Goal: Information Seeking & Learning: Learn about a topic

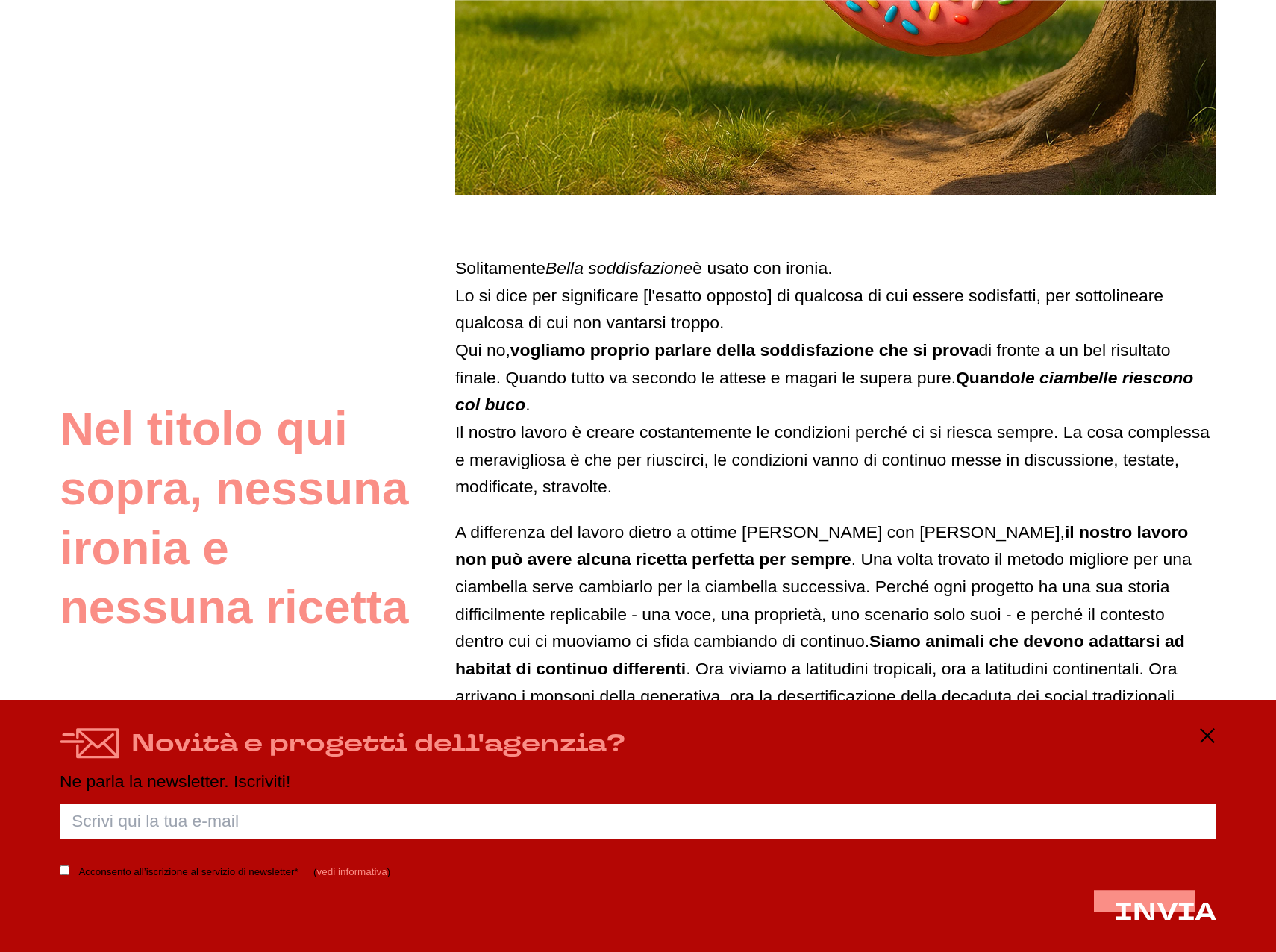
scroll to position [746, 0]
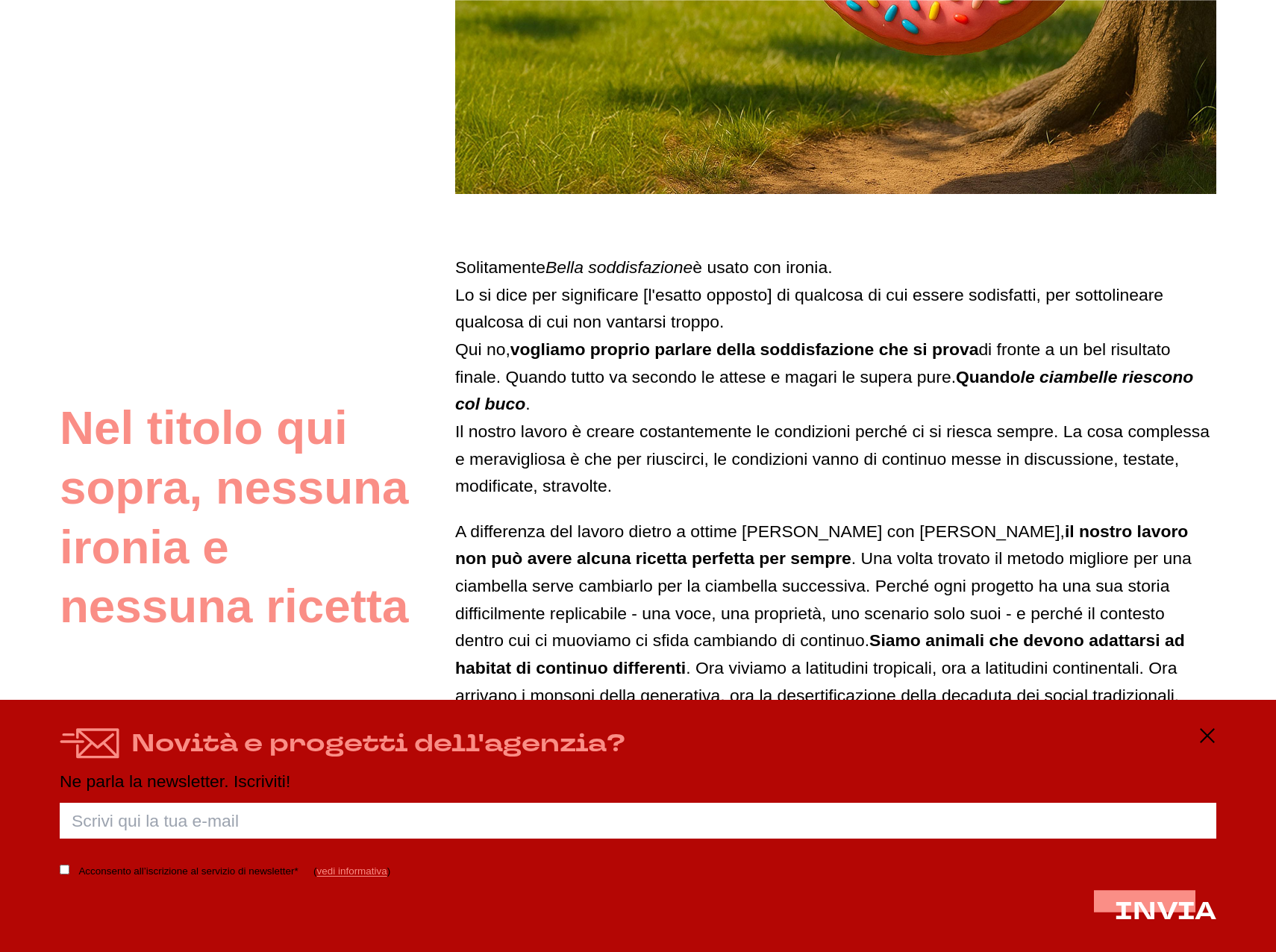
click at [1219, 735] on div "Novità e progetti dell'agenzia? Ne parla la newsletter. Iscriviti! Porca palett…" at bounding box center [638, 826] width 1276 height 252
click at [1199, 734] on icon at bounding box center [1208, 736] width 18 height 18
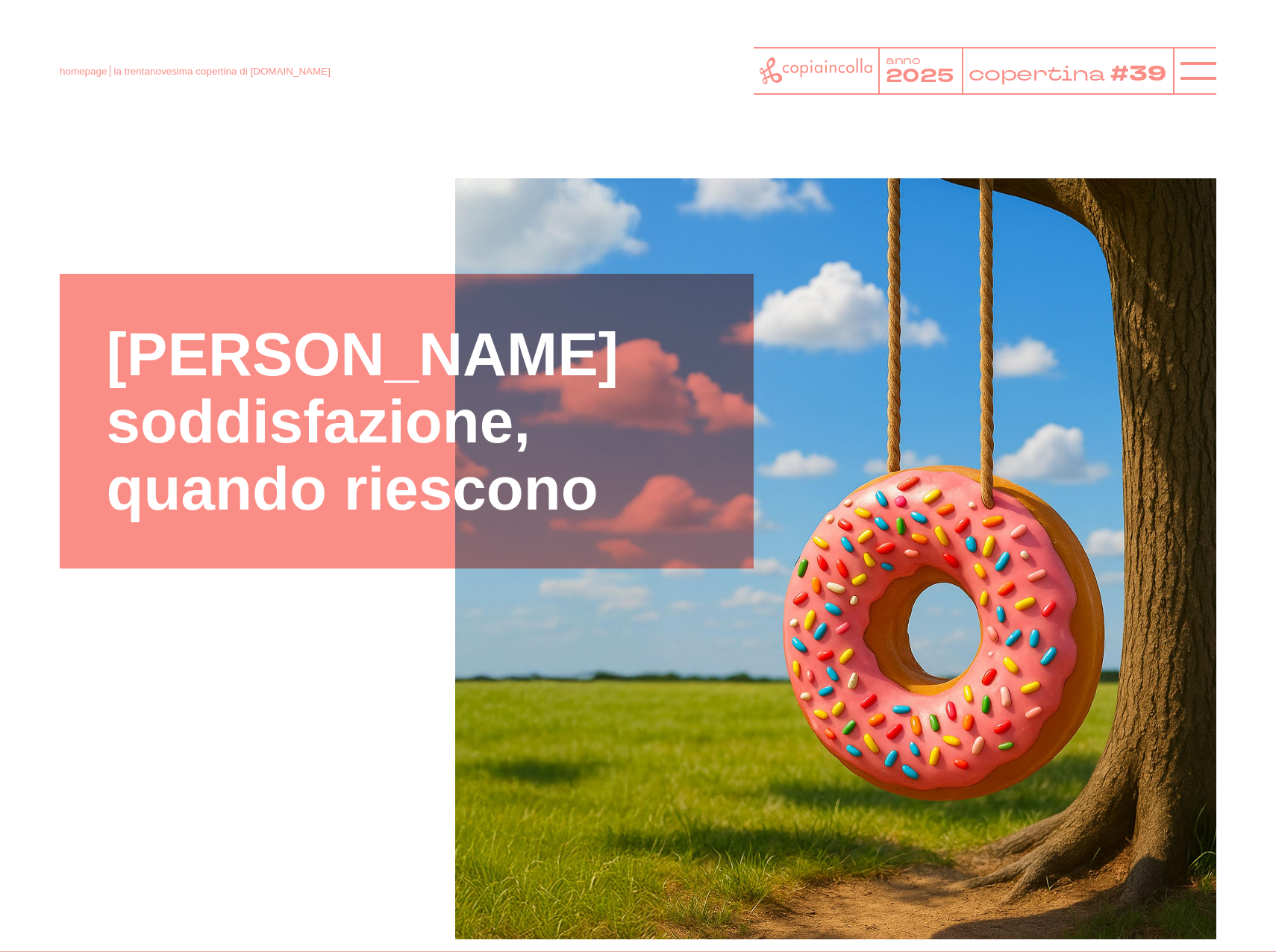
scroll to position [0, 0]
click at [1192, 90] on div at bounding box center [1195, 71] width 44 height 48
click at [1199, 78] on icon at bounding box center [1199, 71] width 36 height 36
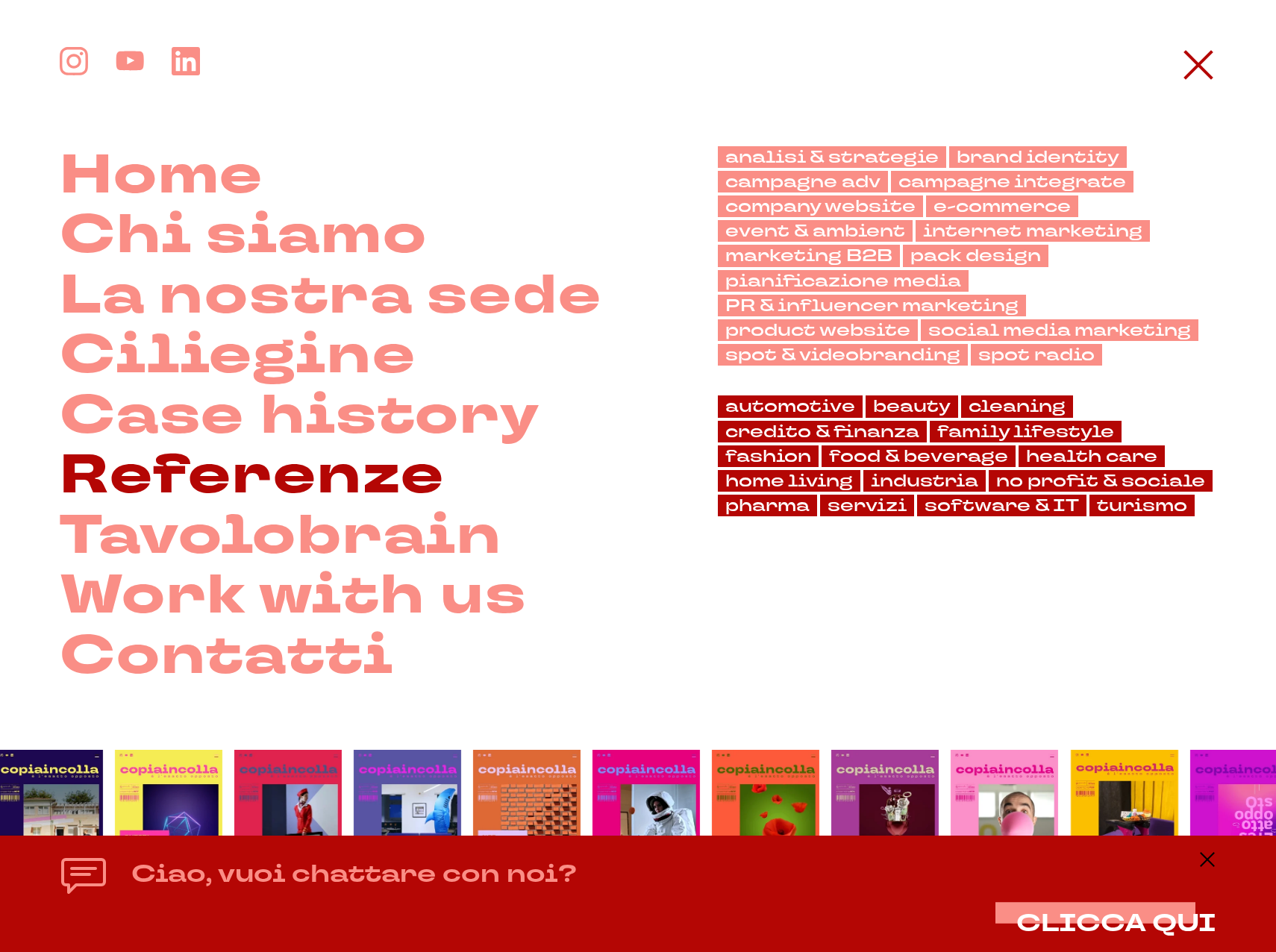
click at [233, 480] on link "Referenze" at bounding box center [252, 476] width 385 height 60
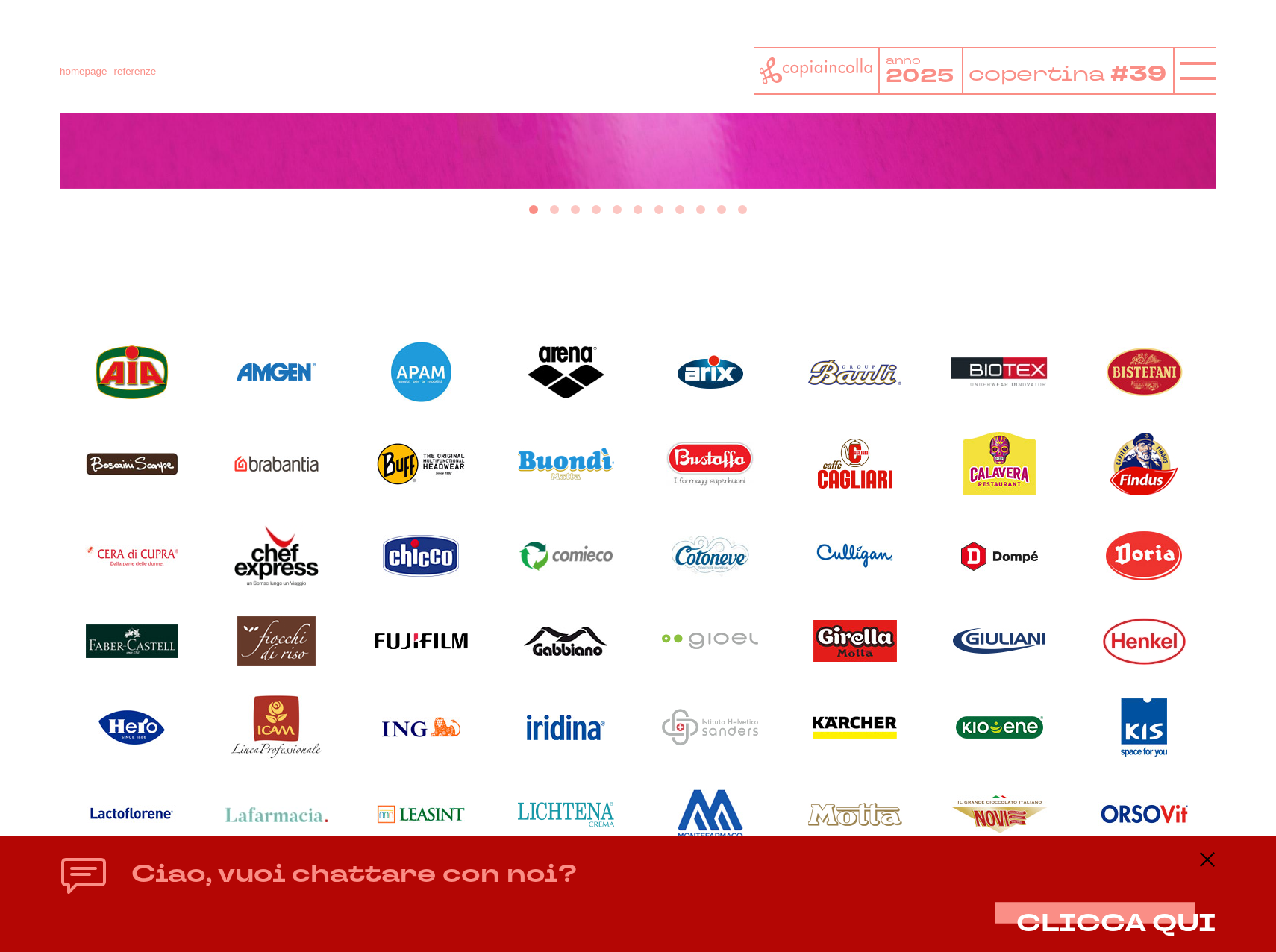
scroll to position [939, 0]
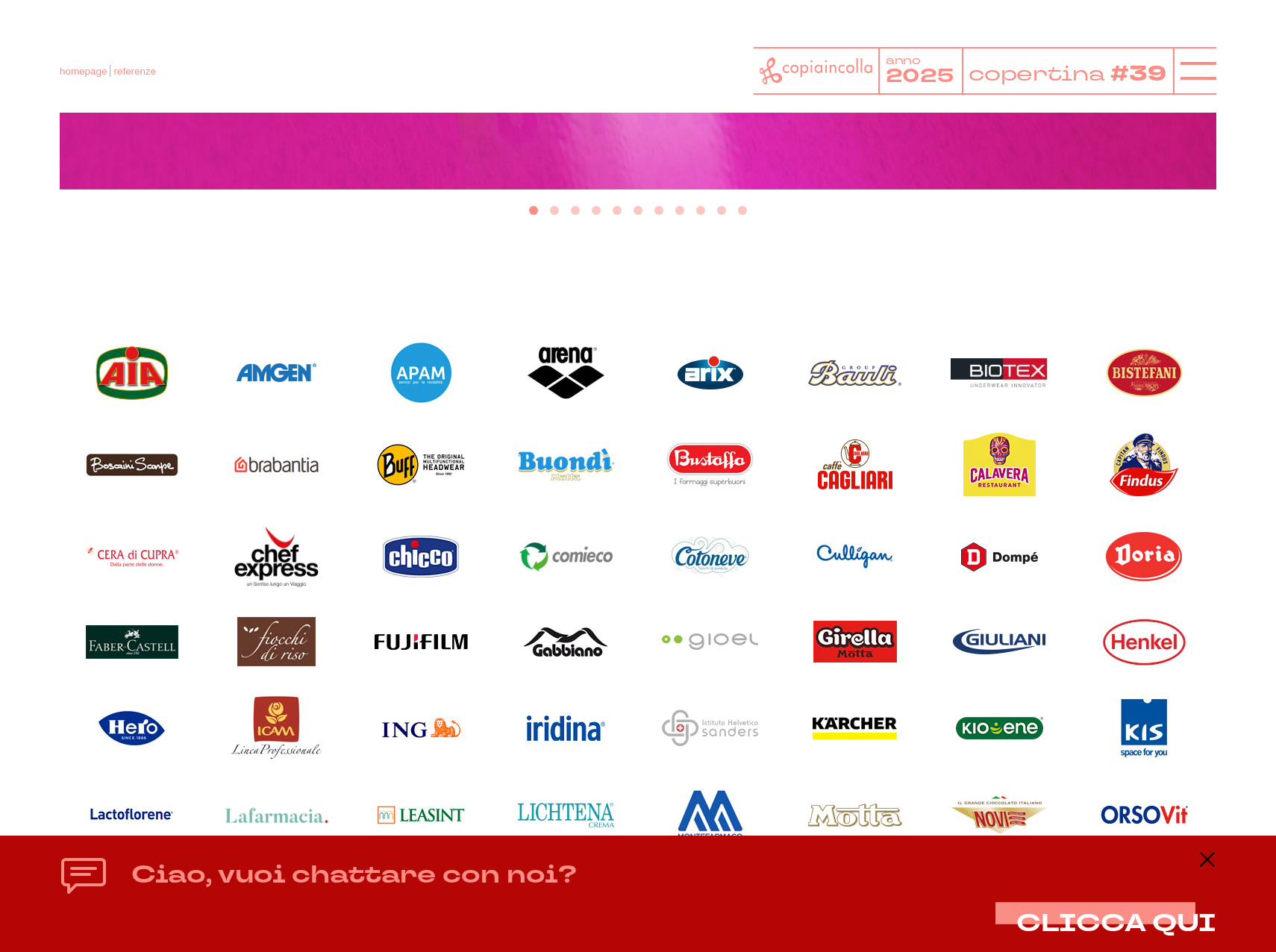
click at [1174, 552] on img at bounding box center [1143, 556] width 76 height 50
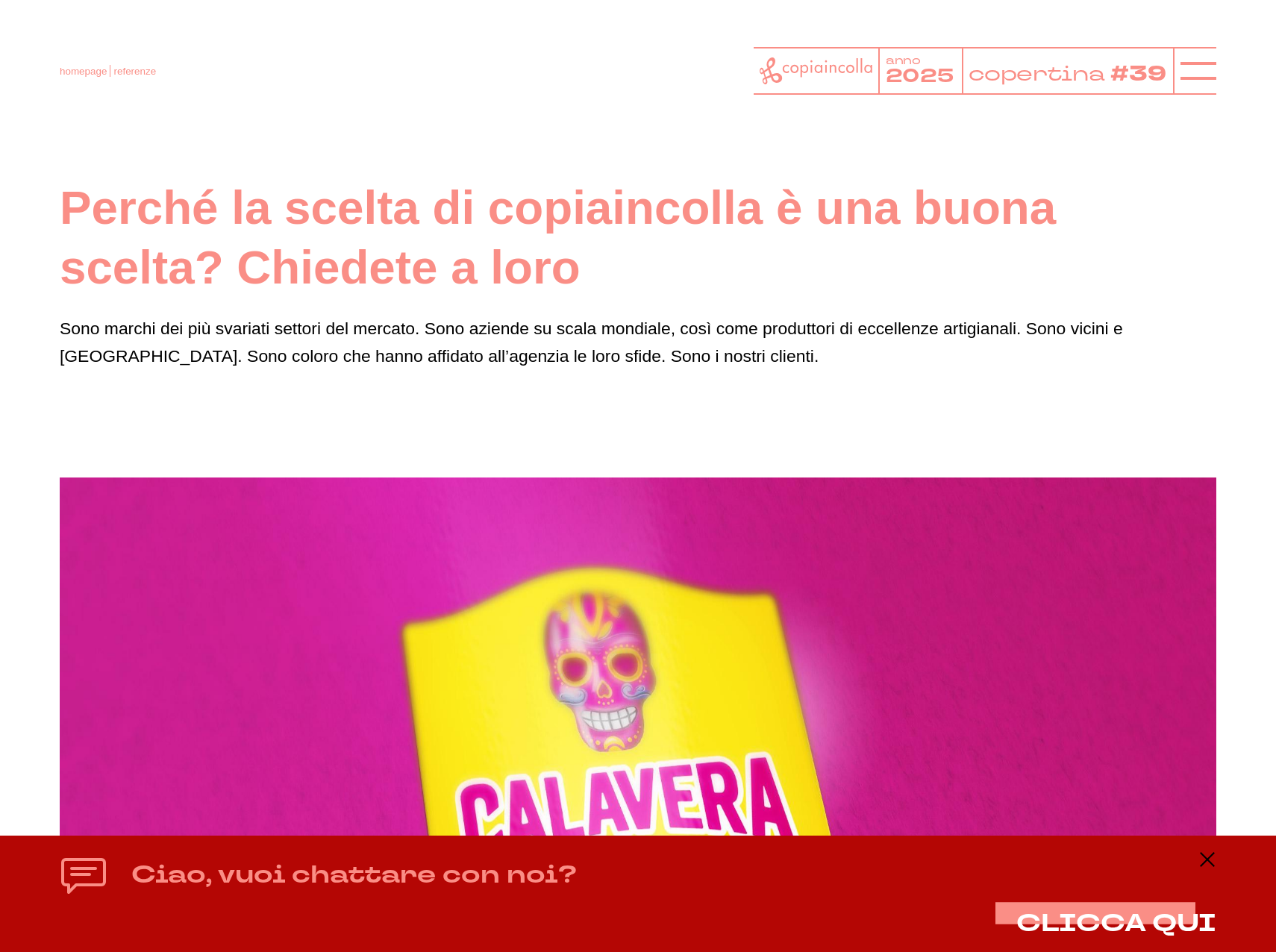
scroll to position [0, 0]
click at [1193, 65] on icon at bounding box center [1199, 71] width 36 height 36
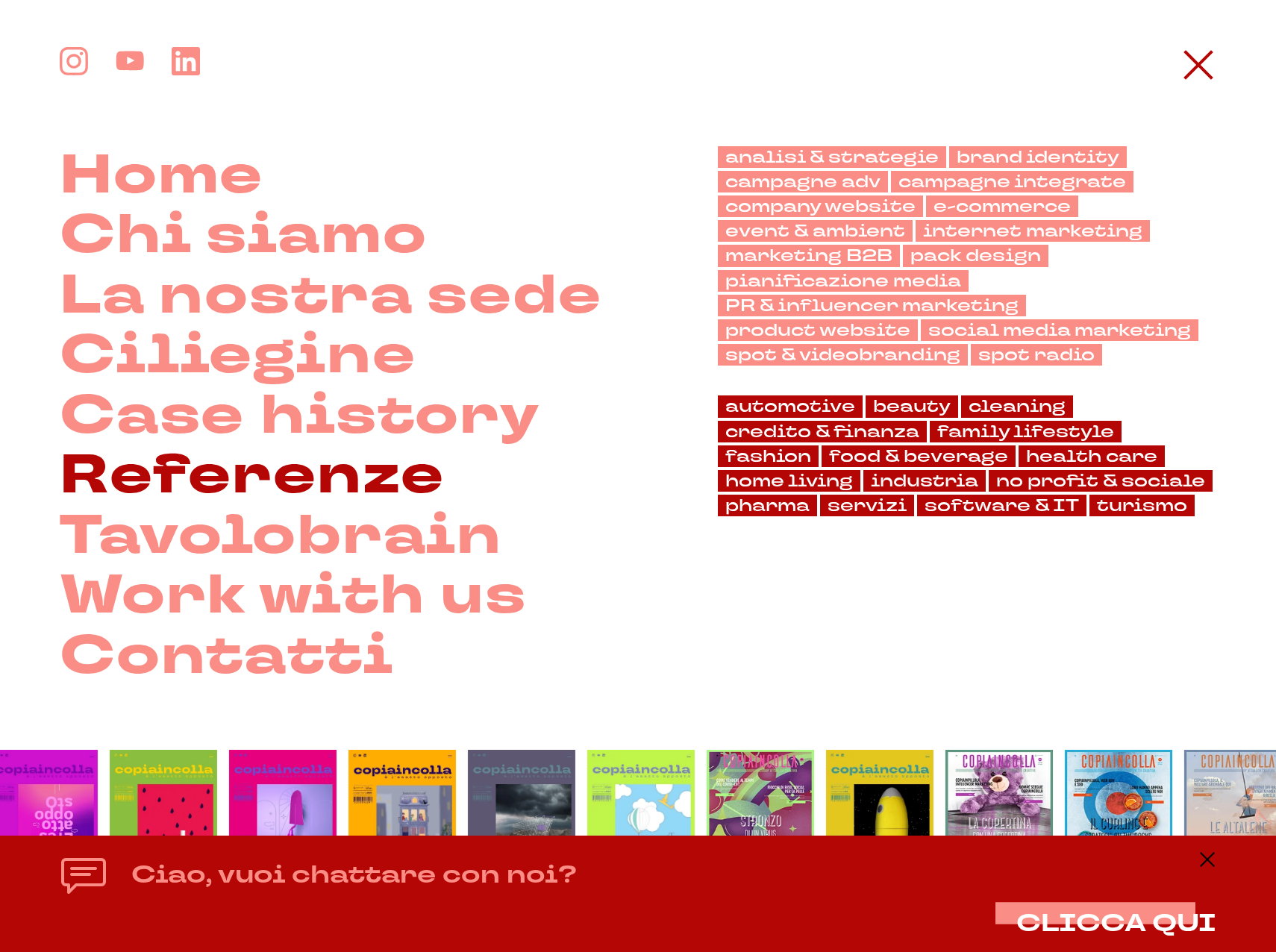
click at [215, 487] on link "Referenze" at bounding box center [252, 476] width 385 height 60
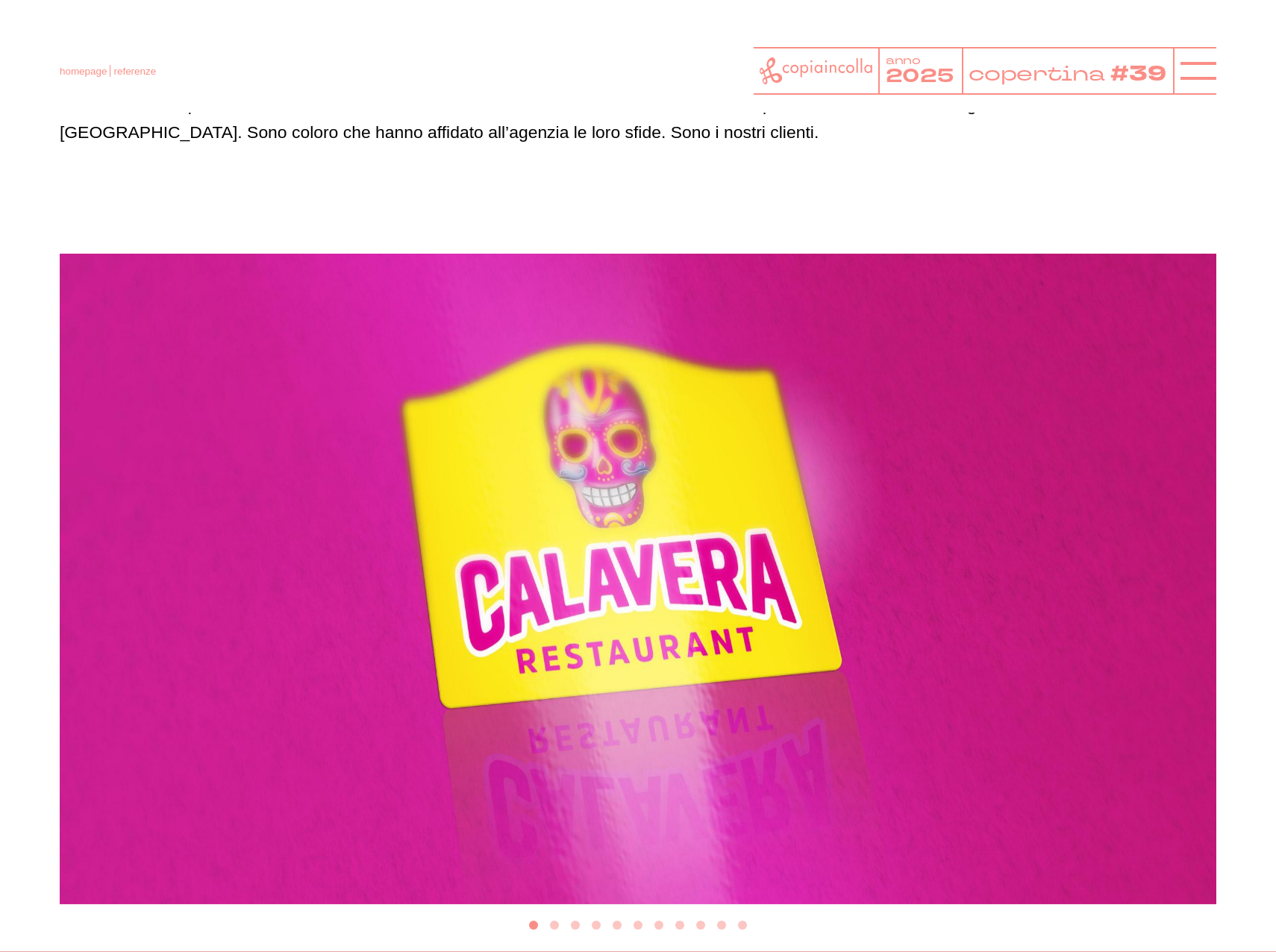
drag, startPoint x: 1063, startPoint y: 495, endPoint x: 387, endPoint y: 528, distance: 676.8
click at [409, 525] on img "1 of 11" at bounding box center [638, 579] width 1157 height 650
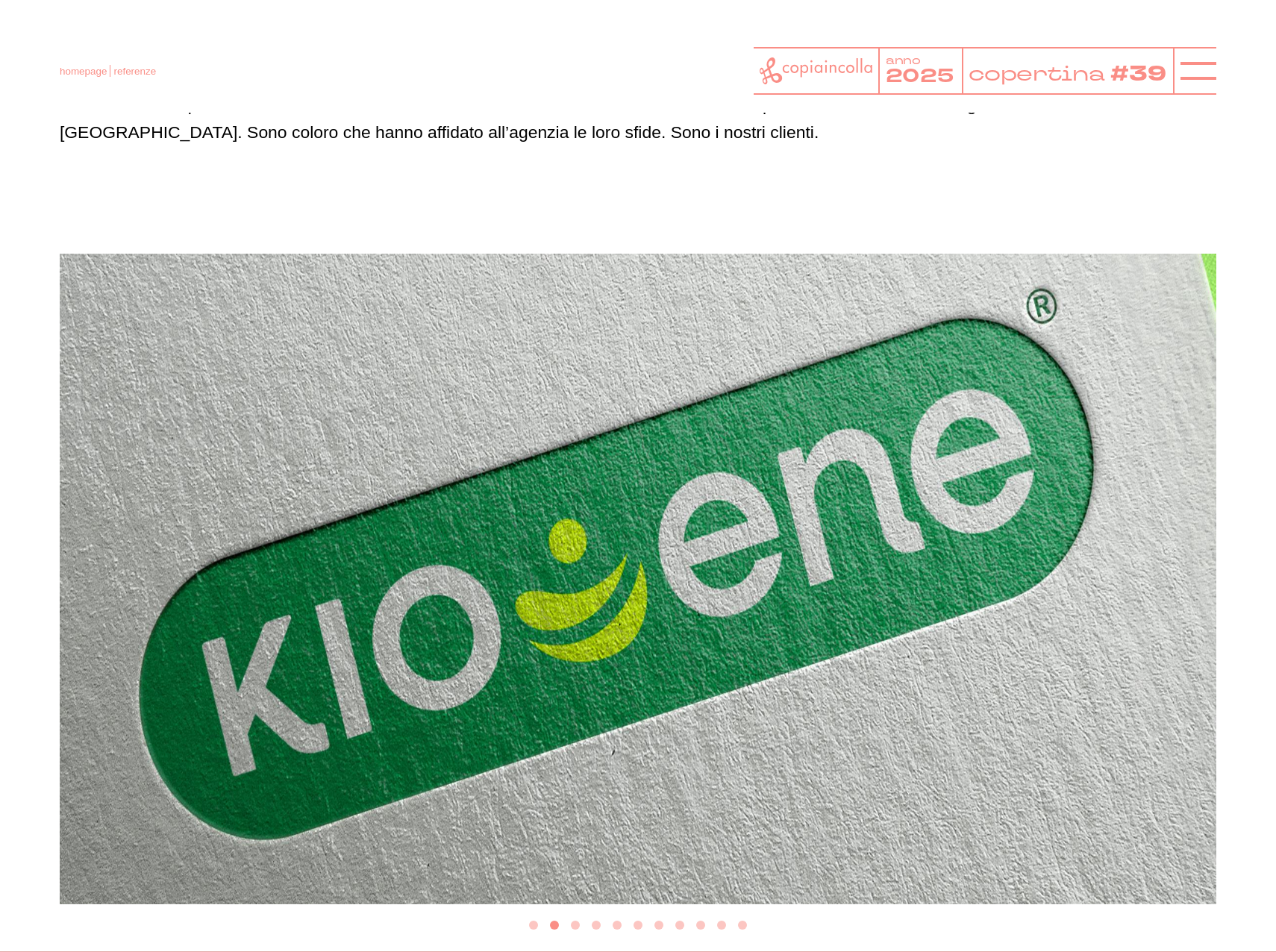
scroll to position [224, 0]
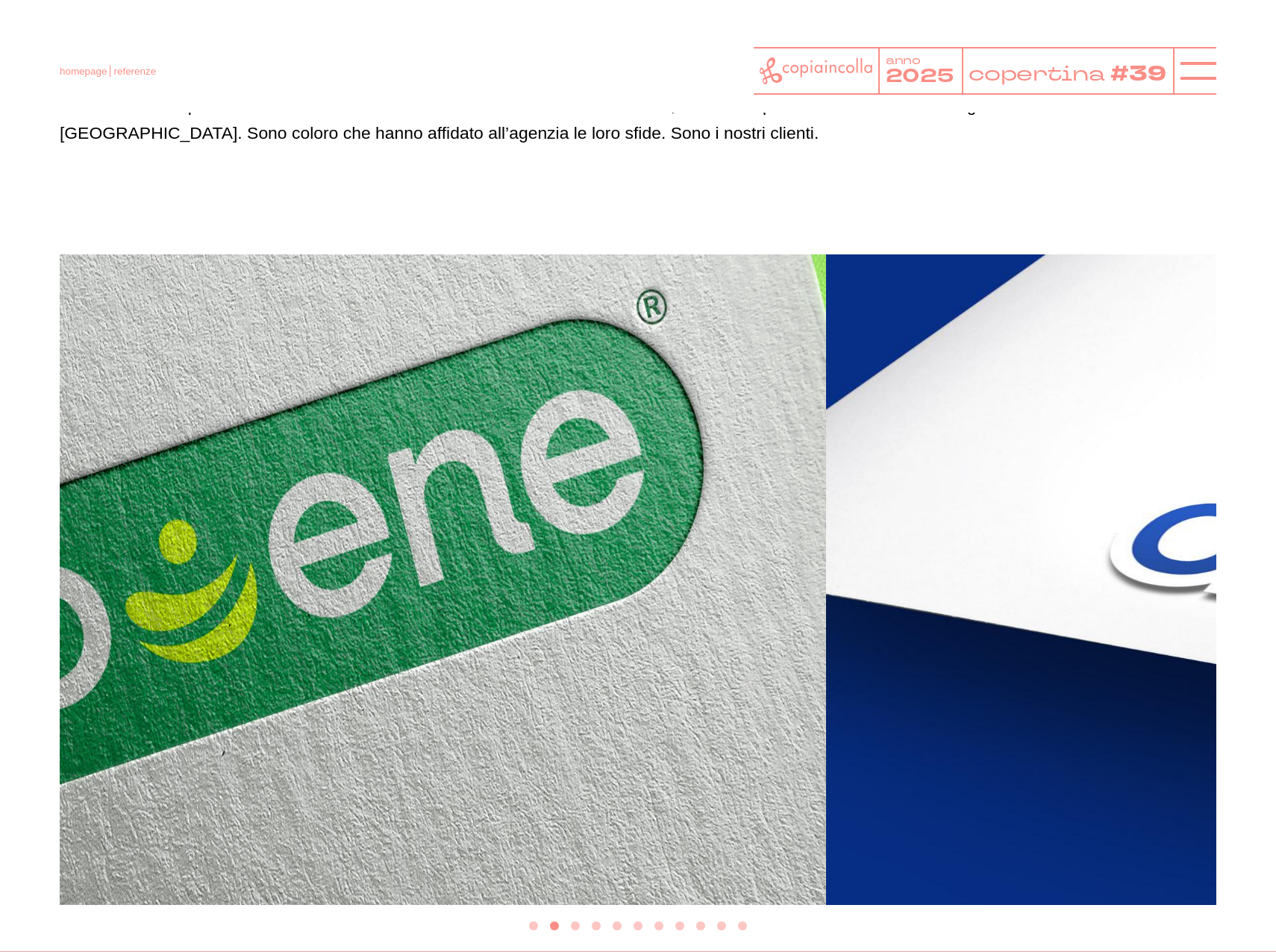
drag, startPoint x: 935, startPoint y: 460, endPoint x: 204, endPoint y: 496, distance: 731.9
click at [202, 501] on img "2 of 11" at bounding box center [248, 580] width 1157 height 650
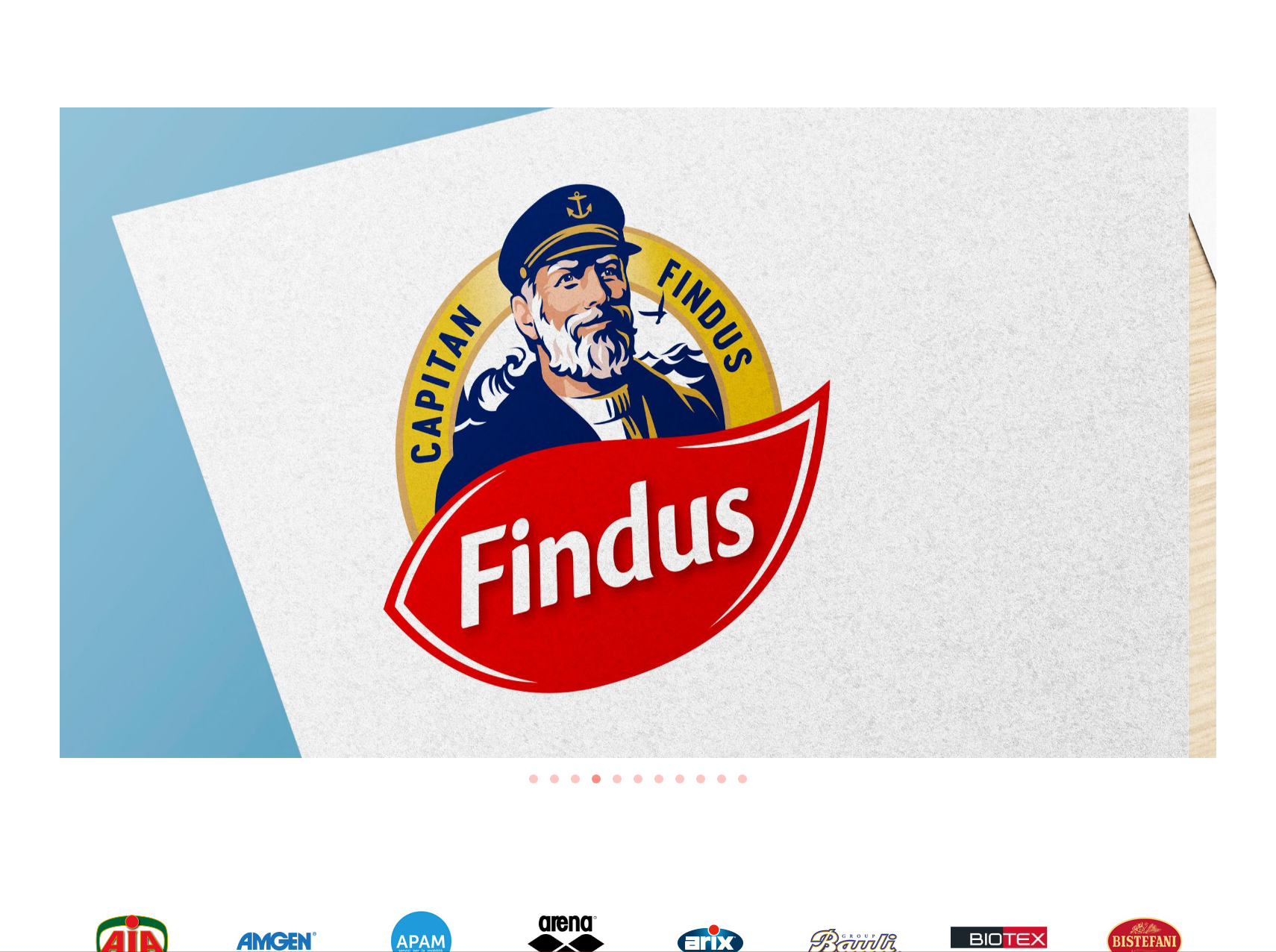
drag, startPoint x: 728, startPoint y: 435, endPoint x: -4, endPoint y: 438, distance: 732.0
click at [0, 438] on html "homepage referenze anno 2025 copertina #39" at bounding box center [638, 844] width 1276 height 2430
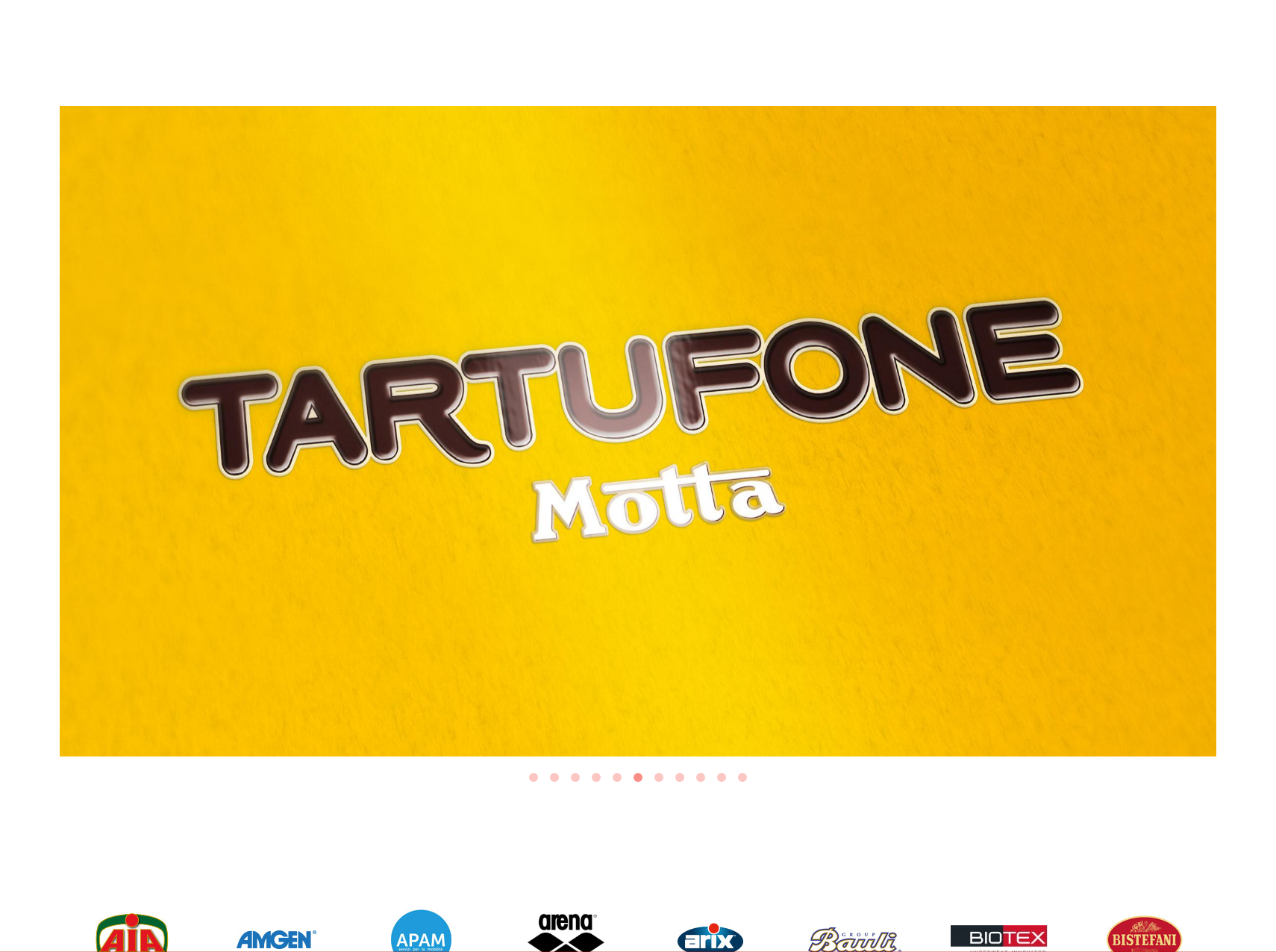
scroll to position [373, 0]
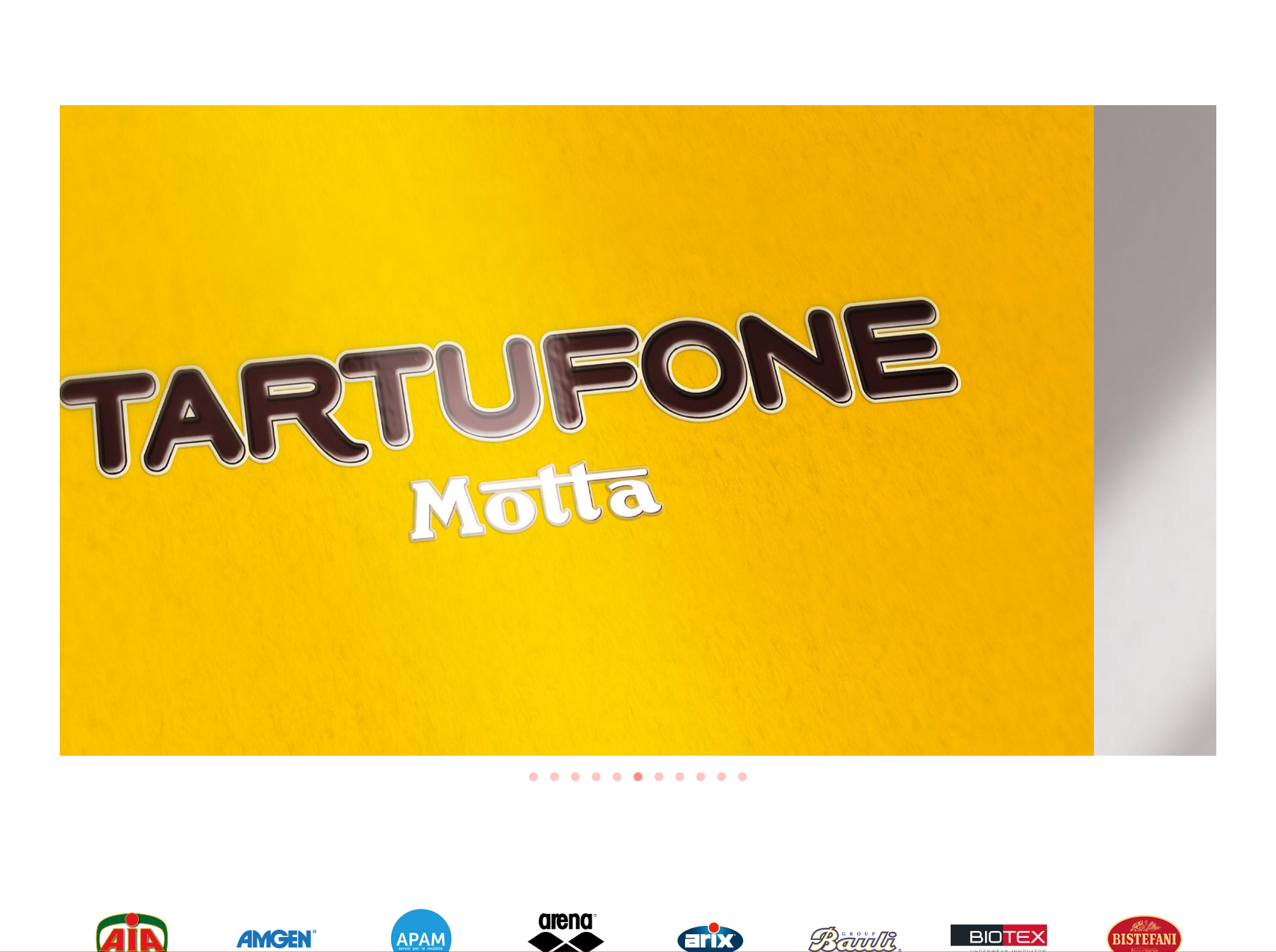
drag, startPoint x: 997, startPoint y: 346, endPoint x: 108, endPoint y: 407, distance: 891.1
click at [108, 407] on img "6 of 11" at bounding box center [516, 430] width 1157 height 650
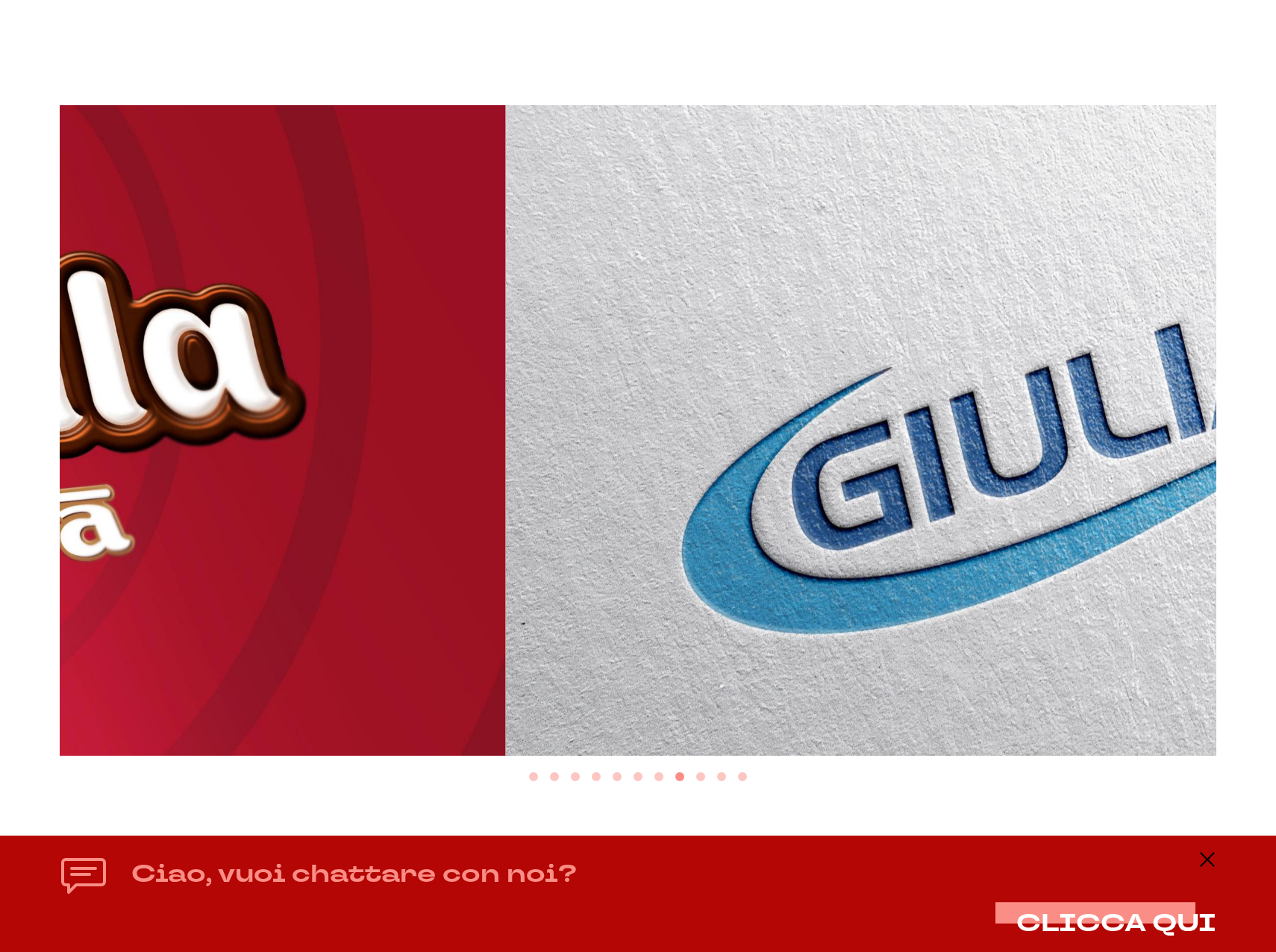
drag, startPoint x: 950, startPoint y: 354, endPoint x: -2, endPoint y: 406, distance: 953.4
click at [0, 406] on html "homepage referenze anno 2025 copertina #39" at bounding box center [638, 842] width 1276 height 2430
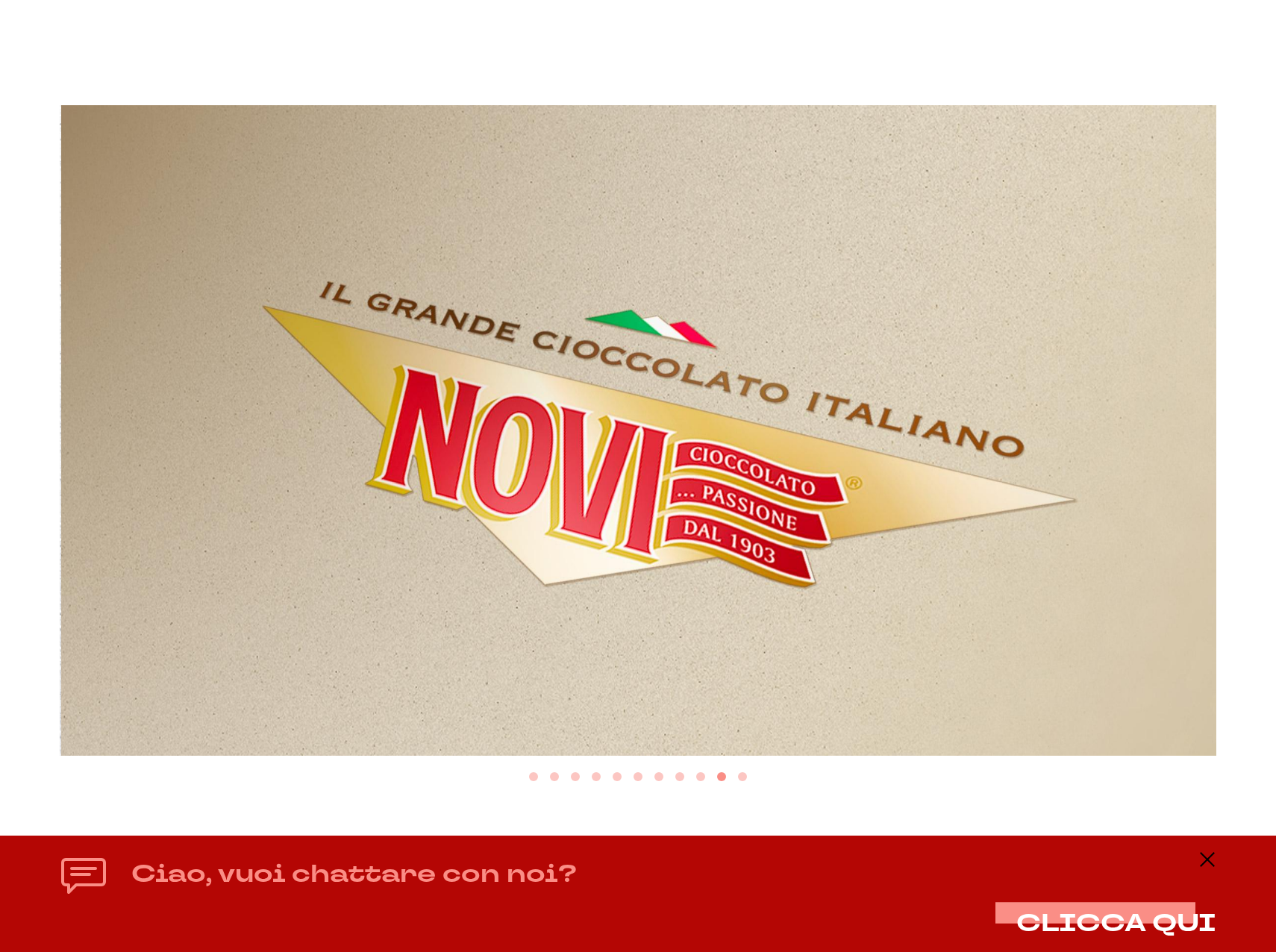
drag, startPoint x: 916, startPoint y: 357, endPoint x: -4, endPoint y: 405, distance: 921.3
click at [0, 405] on html "homepage referenze anno 2025 copertina #39" at bounding box center [638, 842] width 1276 height 2430
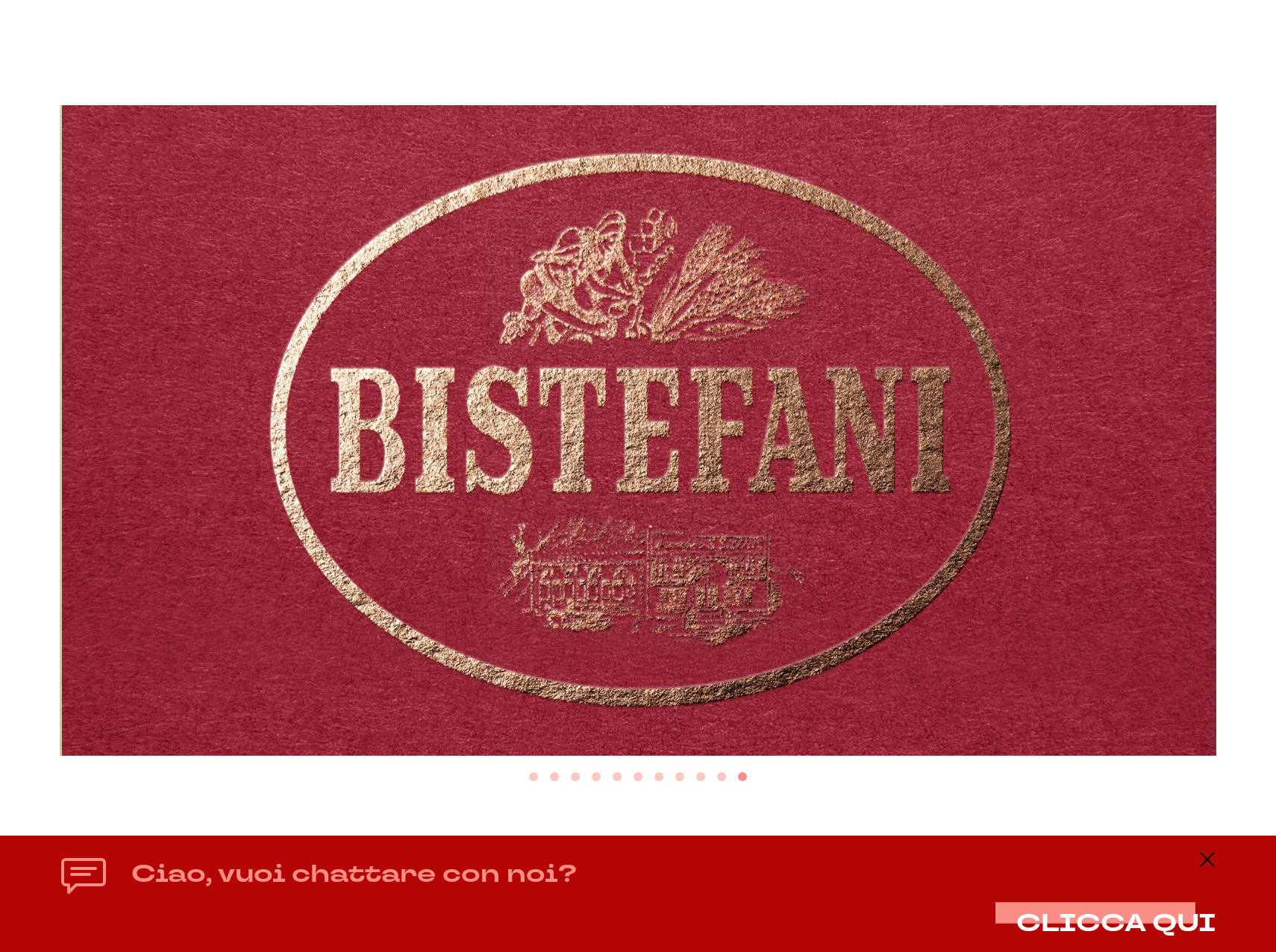
drag, startPoint x: 985, startPoint y: 357, endPoint x: -4, endPoint y: 392, distance: 989.6
click at [0, 392] on html "homepage referenze anno 2025 copertina #39" at bounding box center [638, 842] width 1276 height 2430
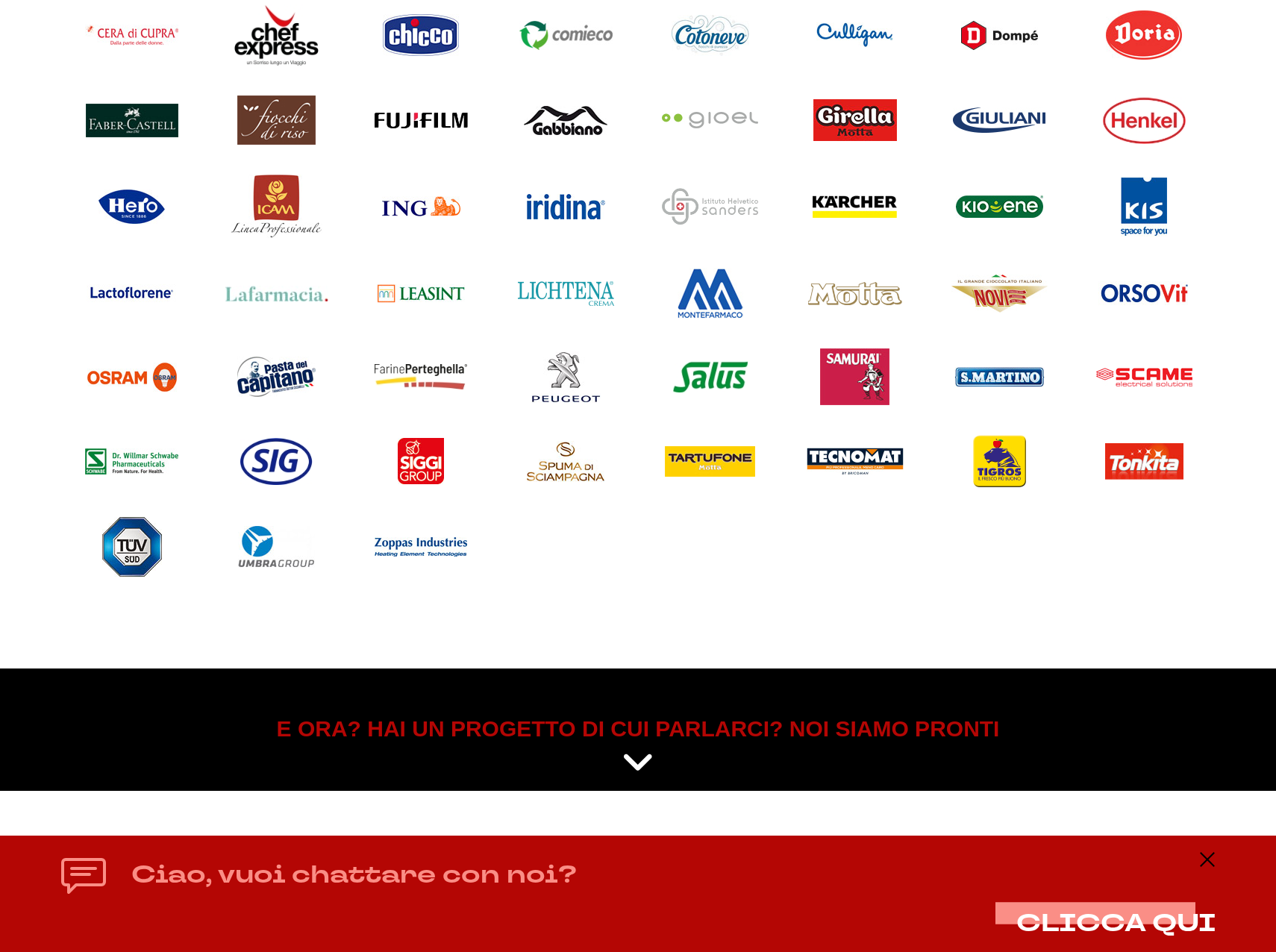
scroll to position [1461, 0]
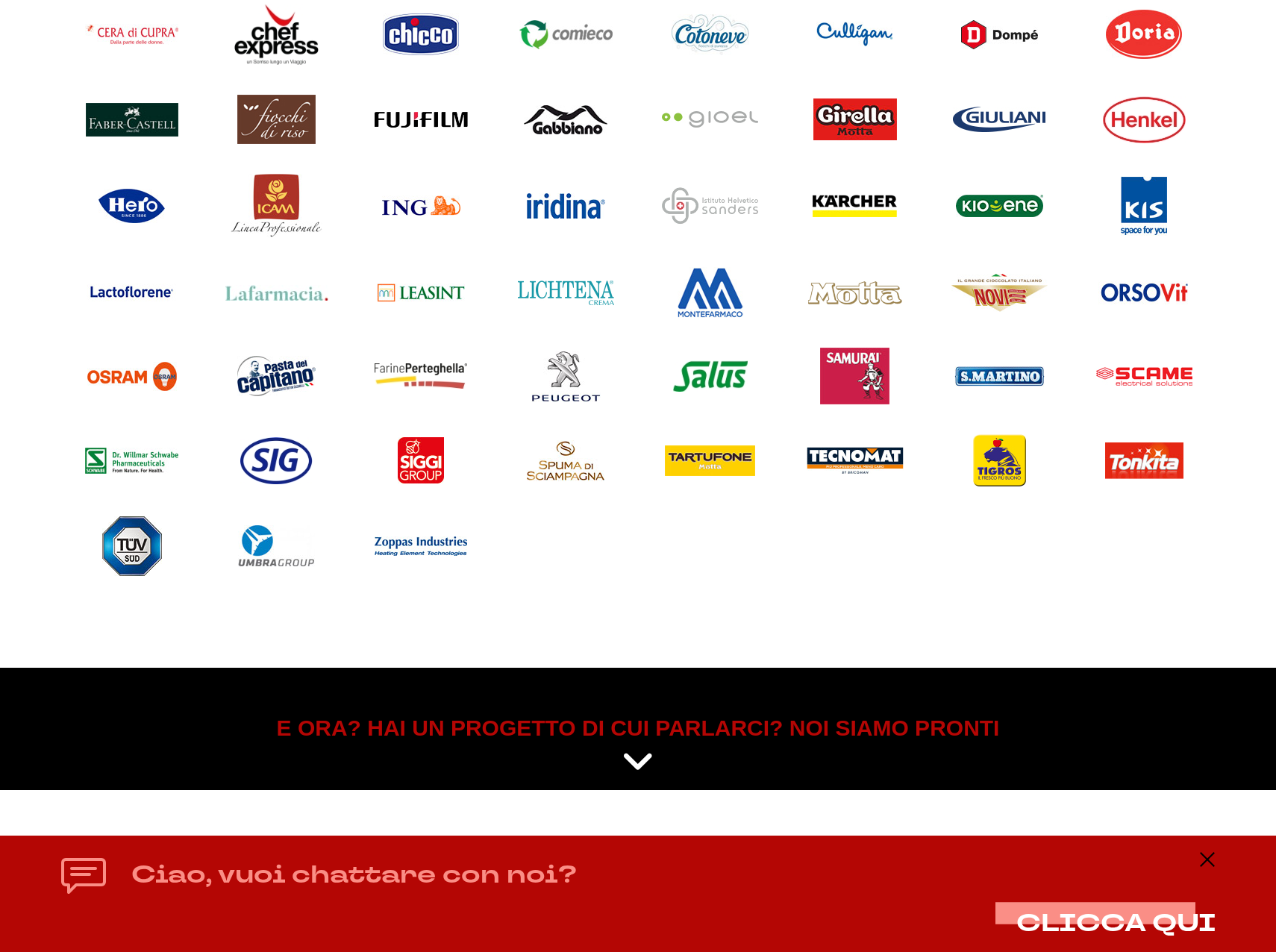
click at [645, 731] on h5 "E ORA? HAI UN PROGETTO DI CUI PARLARCI? NOI SIAMO PRONTI" at bounding box center [638, 728] width 1134 height 32
click at [650, 751] on icon at bounding box center [638, 762] width 33 height 38
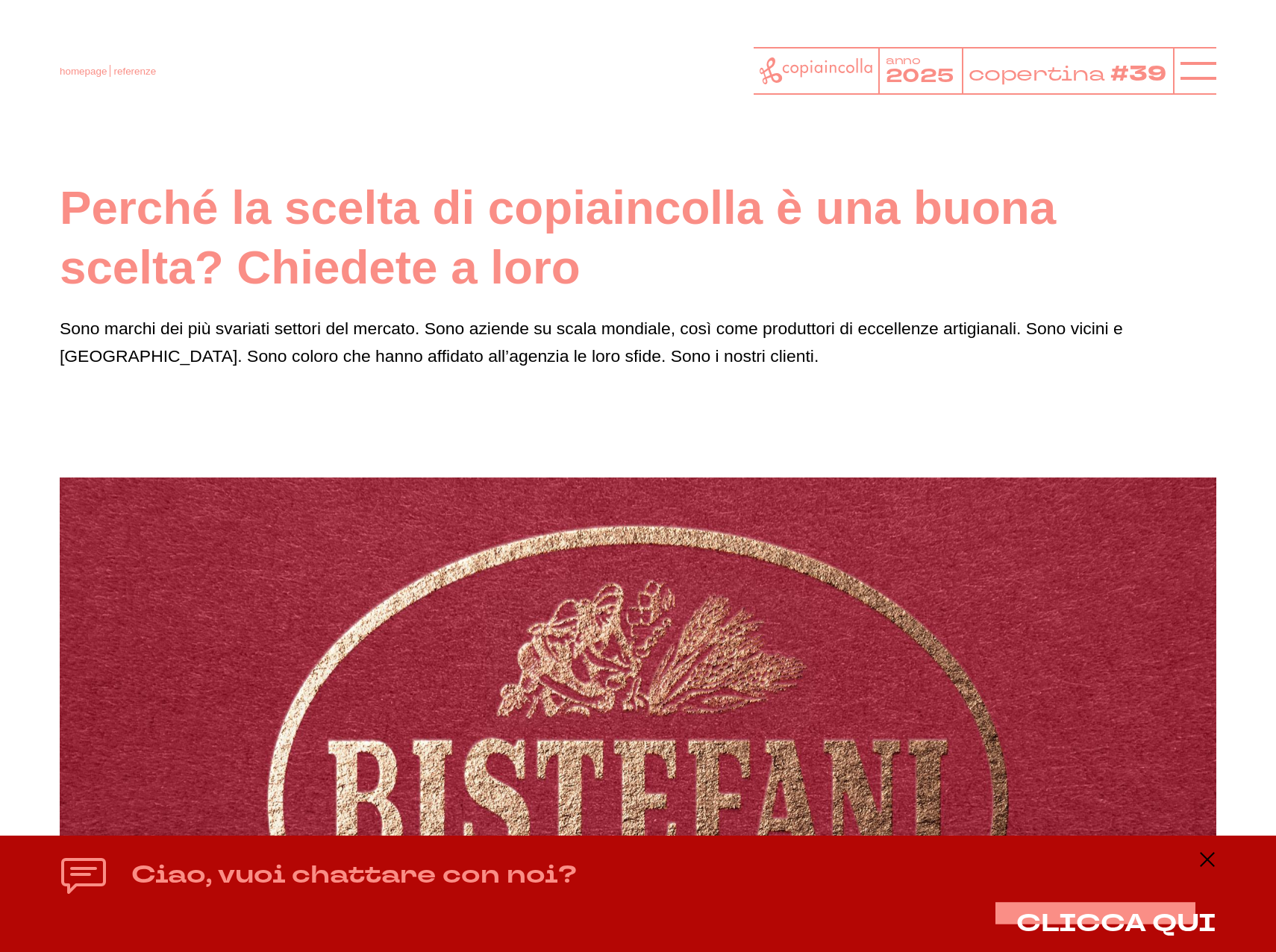
scroll to position [0, 0]
click at [1215, 58] on icon at bounding box center [1199, 71] width 36 height 36
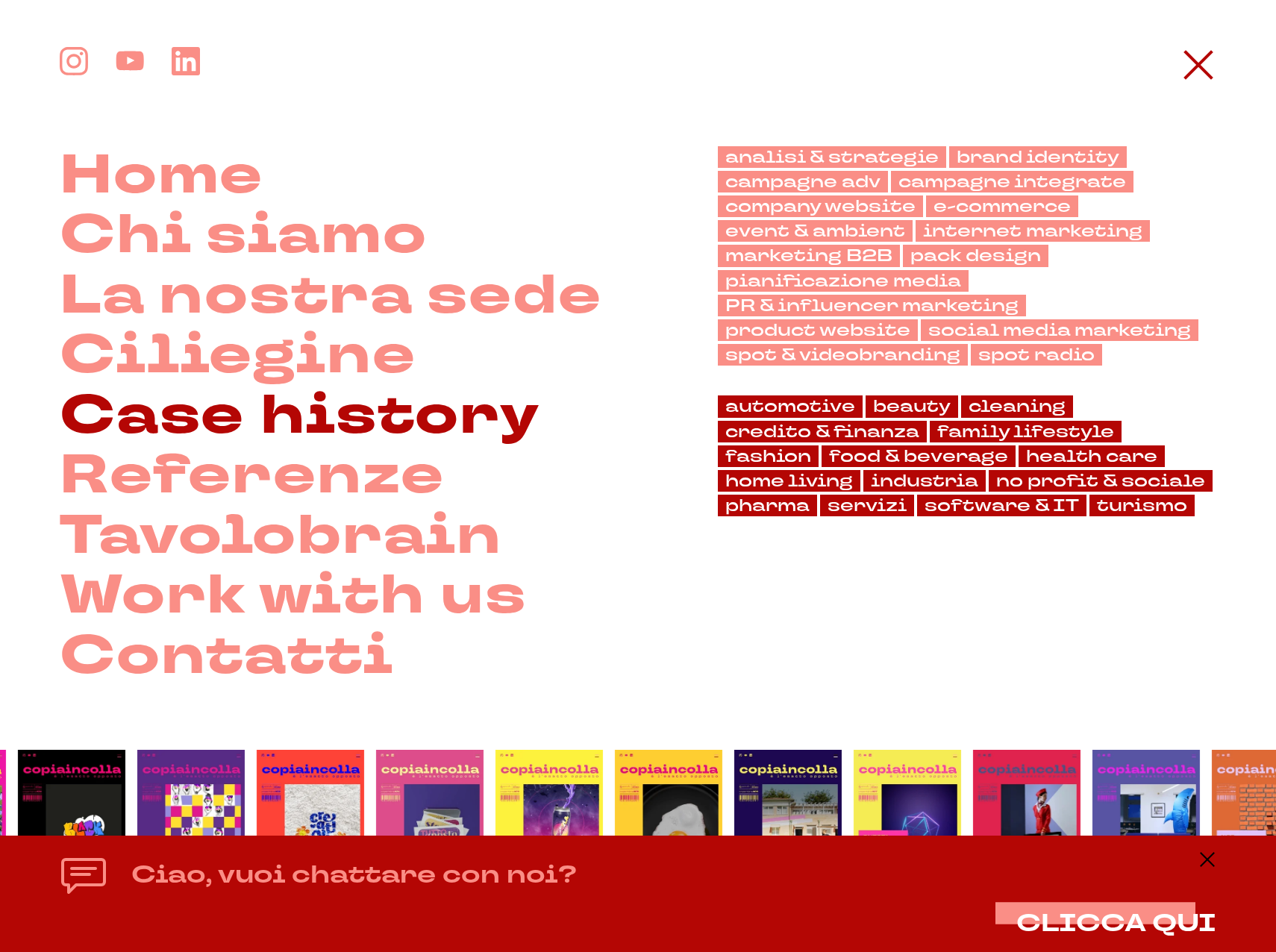
click at [315, 420] on link "Case history" at bounding box center [300, 417] width 481 height 60
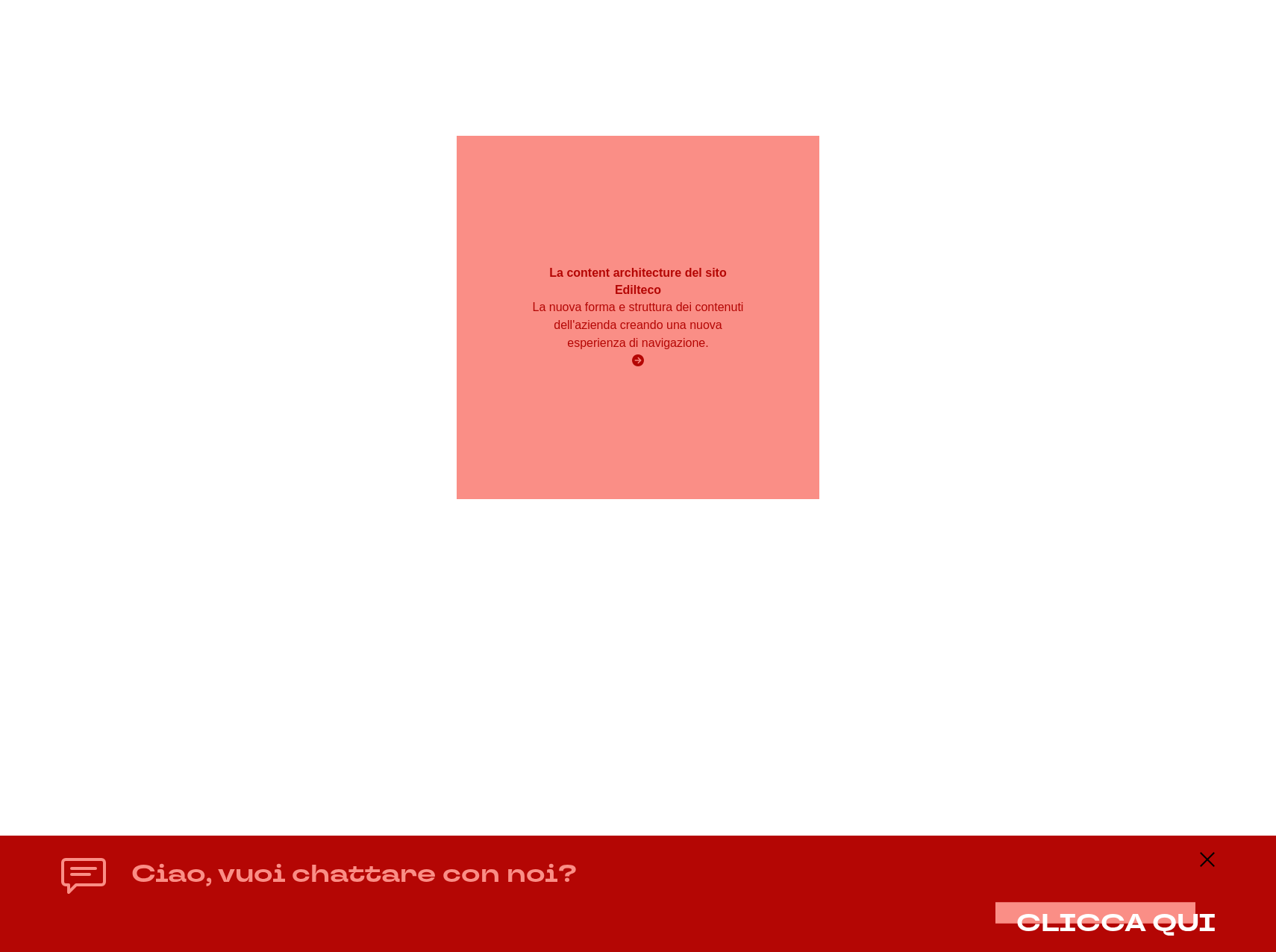
scroll to position [25561, 0]
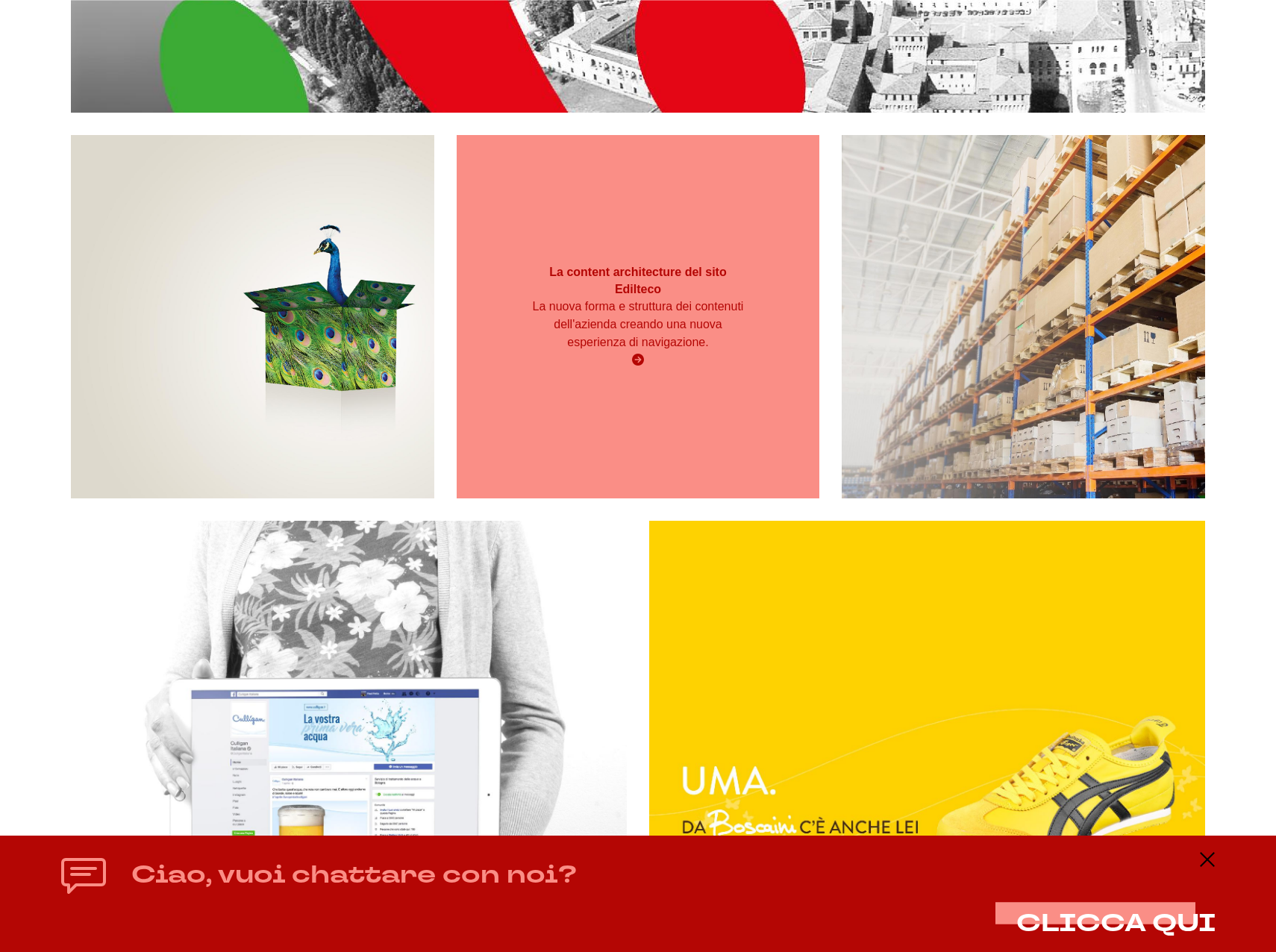
click at [698, 328] on p "La nuova forma e struttura dei contenuti dell'azienda creando una nuova esperie…" at bounding box center [638, 324] width 218 height 54
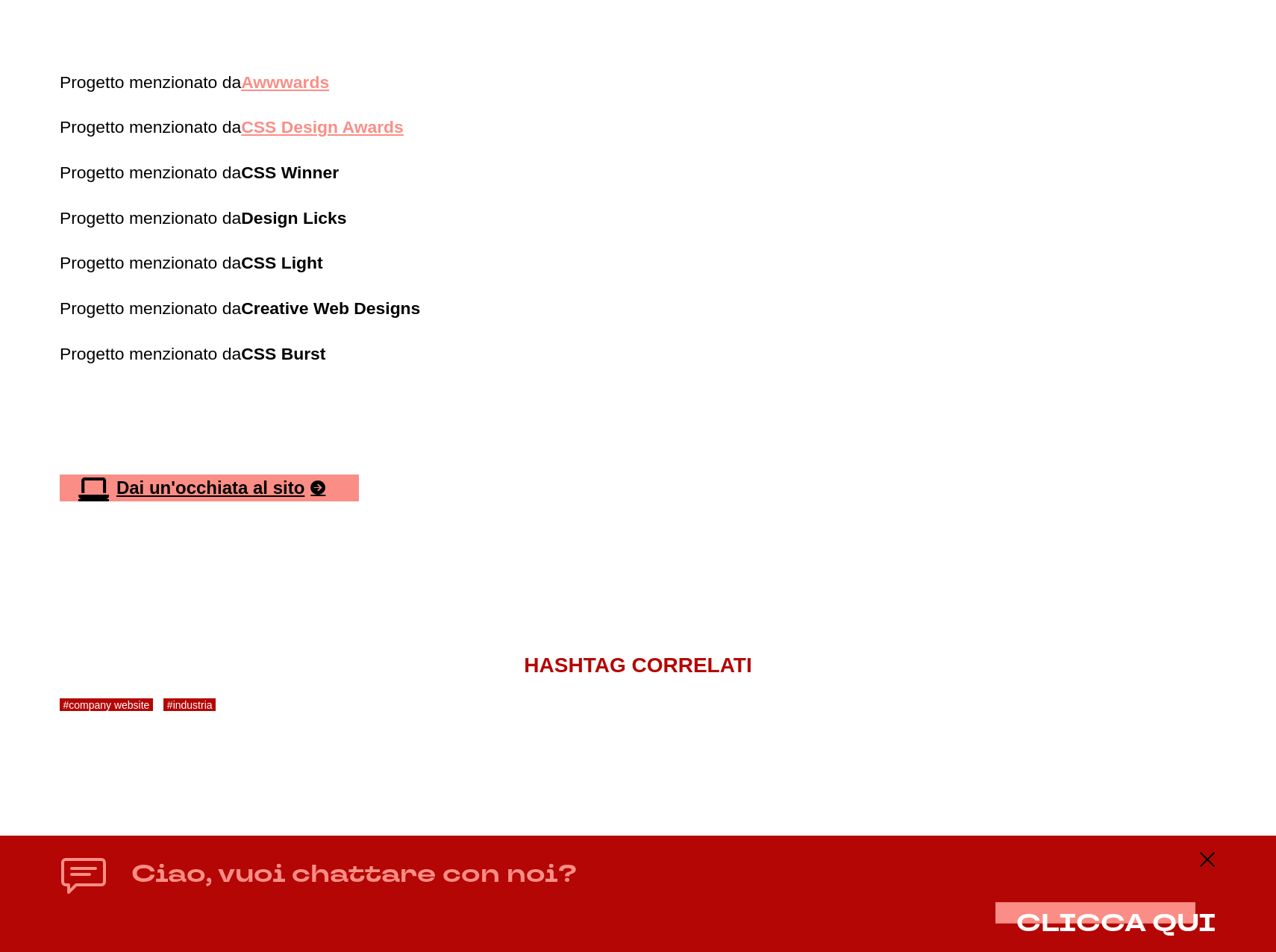
scroll to position [3404, 0]
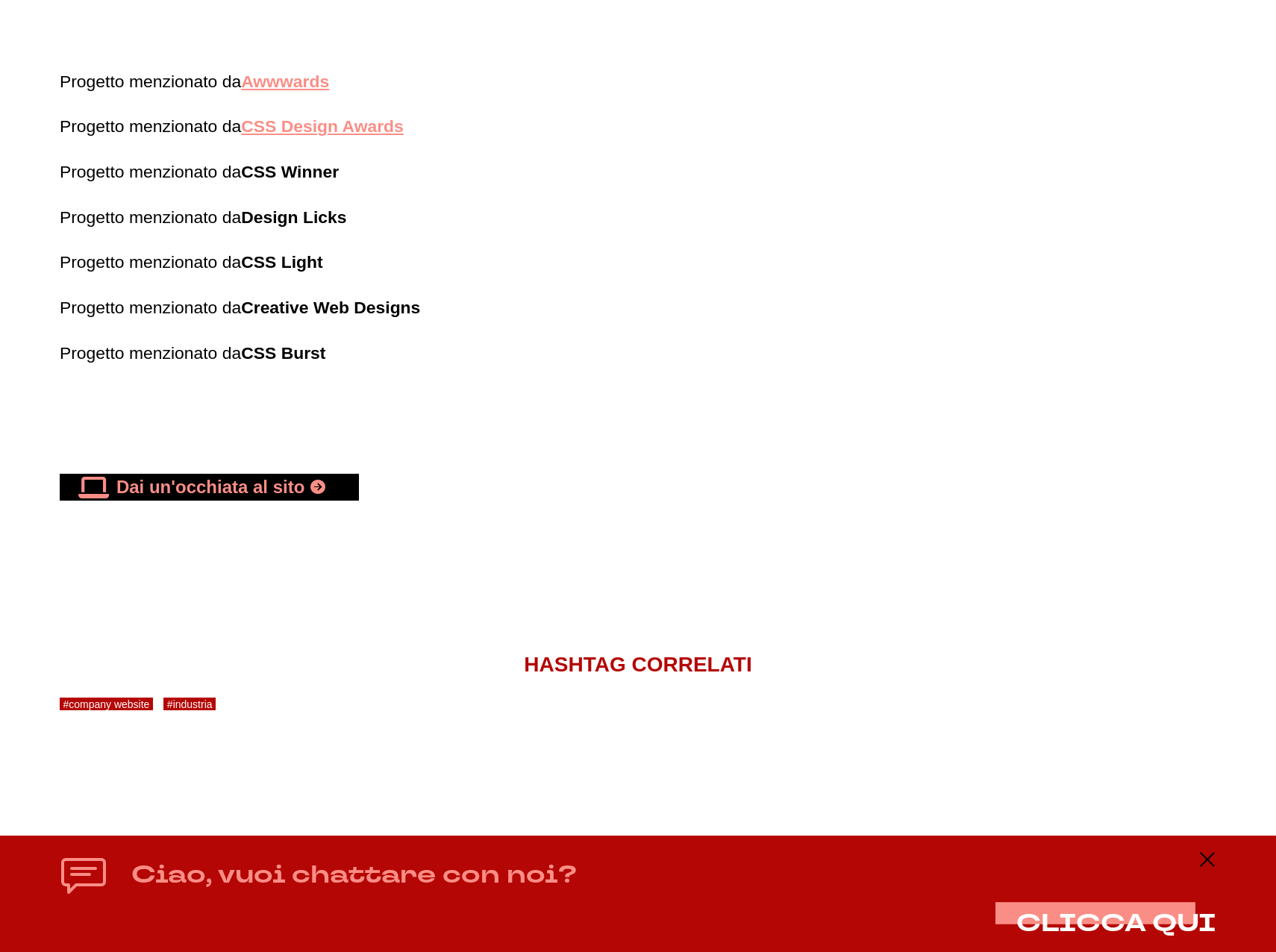
click at [218, 486] on link "Dai un'occhiata al sito" at bounding box center [209, 487] width 299 height 27
